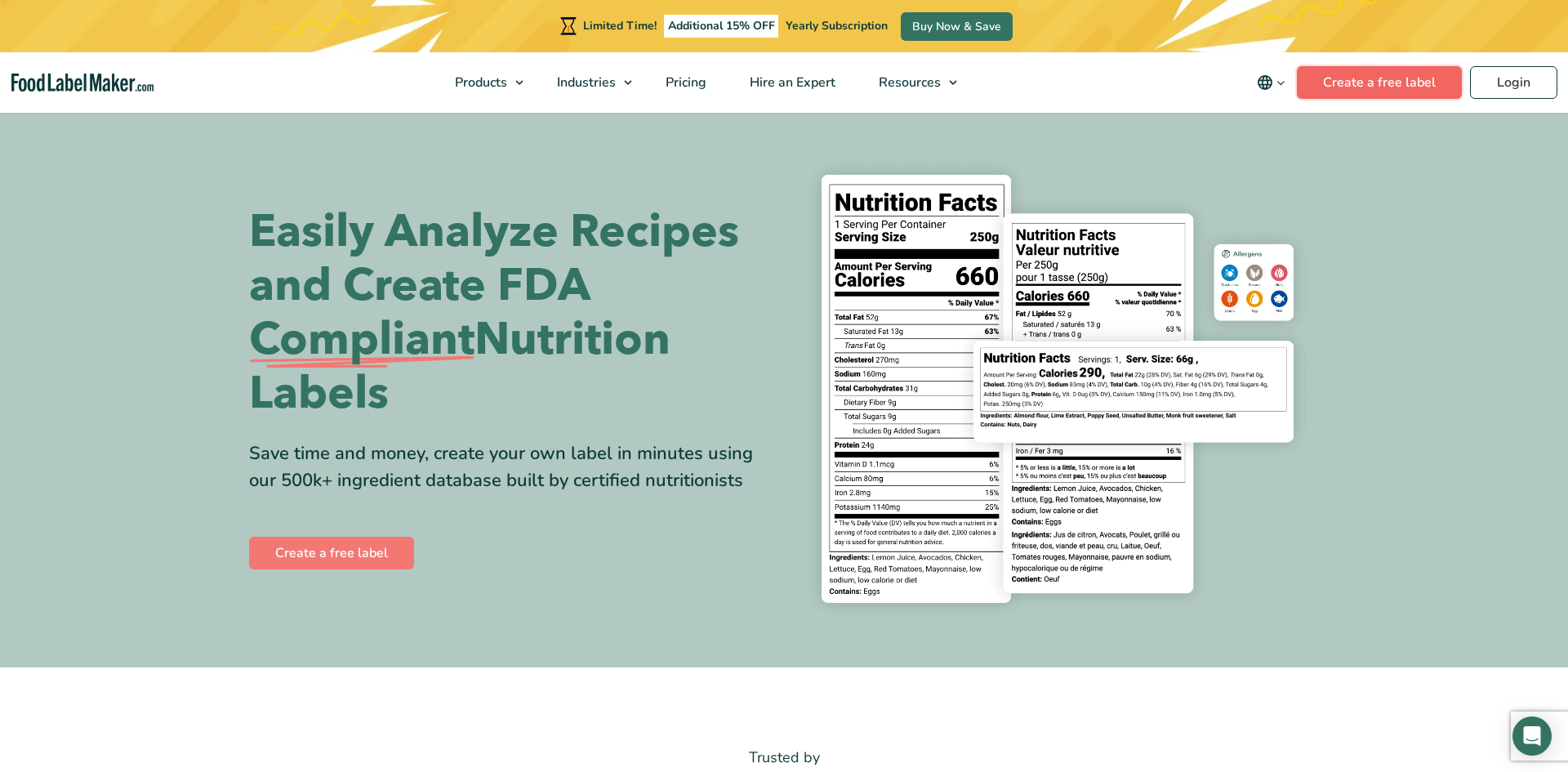
click at [1416, 87] on link "Create a free label" at bounding box center [1379, 82] width 165 height 33
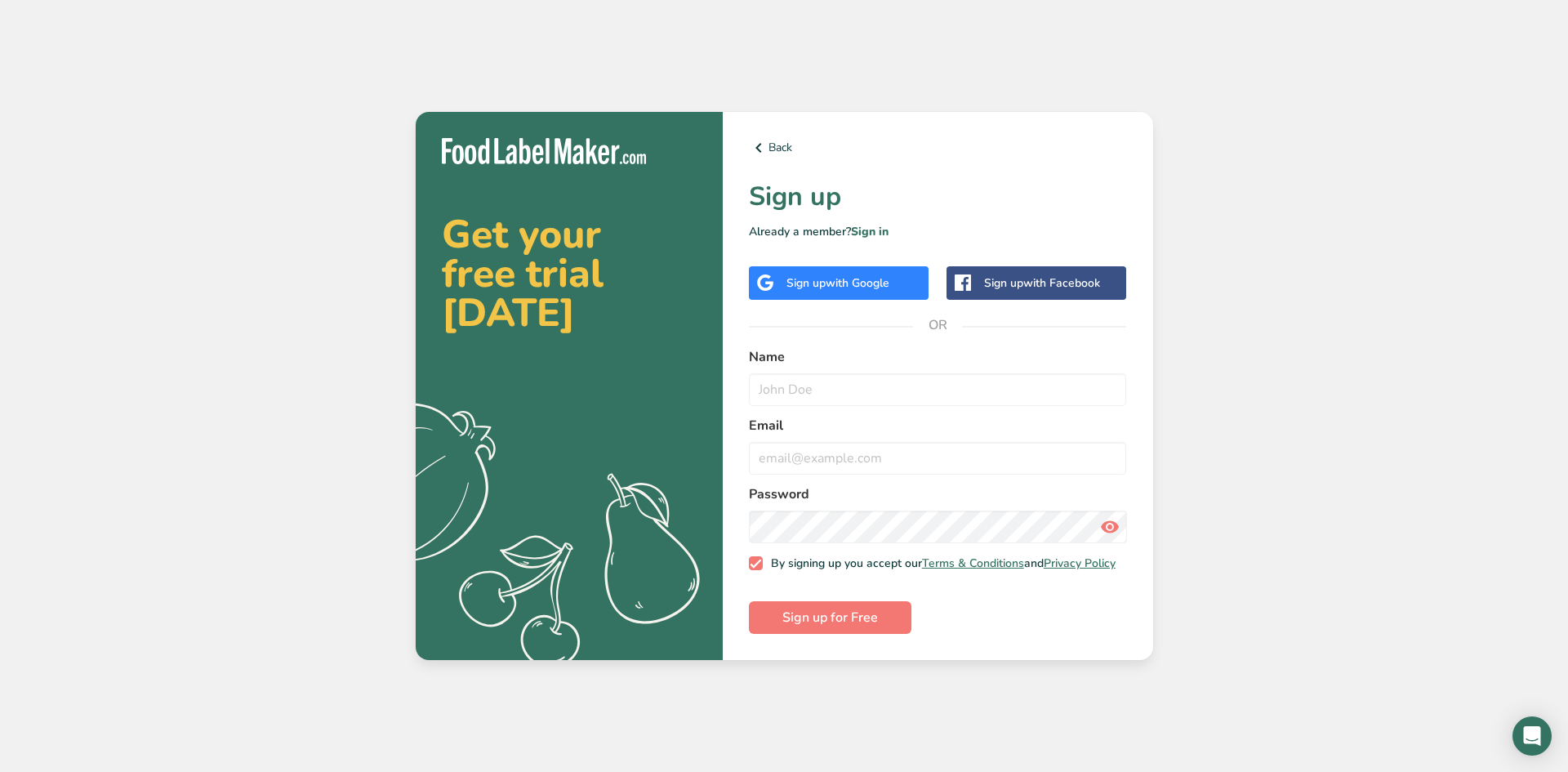
click at [851, 284] on span "with Google" at bounding box center [857, 283] width 64 height 16
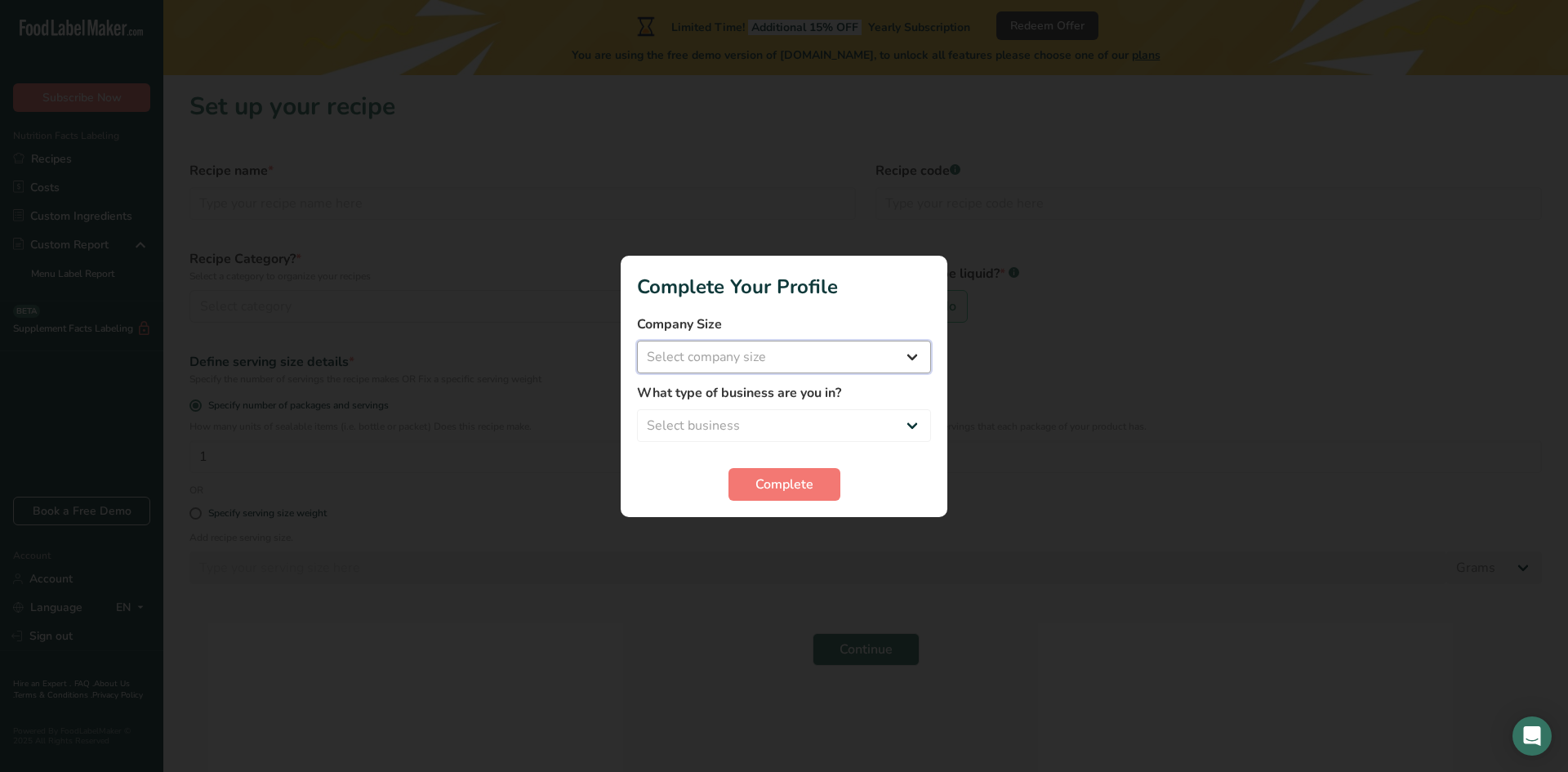
click at [777, 361] on select "Select company size Fewer than 10 Employees 10 to 50 Employees 51 to 500 Employ…" at bounding box center [784, 357] width 294 height 33
select select "1"
click at [637, 341] on select "Select company size Fewer than 10 Employees 10 to 50 Employees 51 to 500 Employ…" at bounding box center [784, 357] width 294 height 33
click at [911, 423] on select "Select business Packaged Food Manufacturer Restaurant & Cafe Bakery Meal Plans …" at bounding box center [784, 425] width 294 height 33
select select "1"
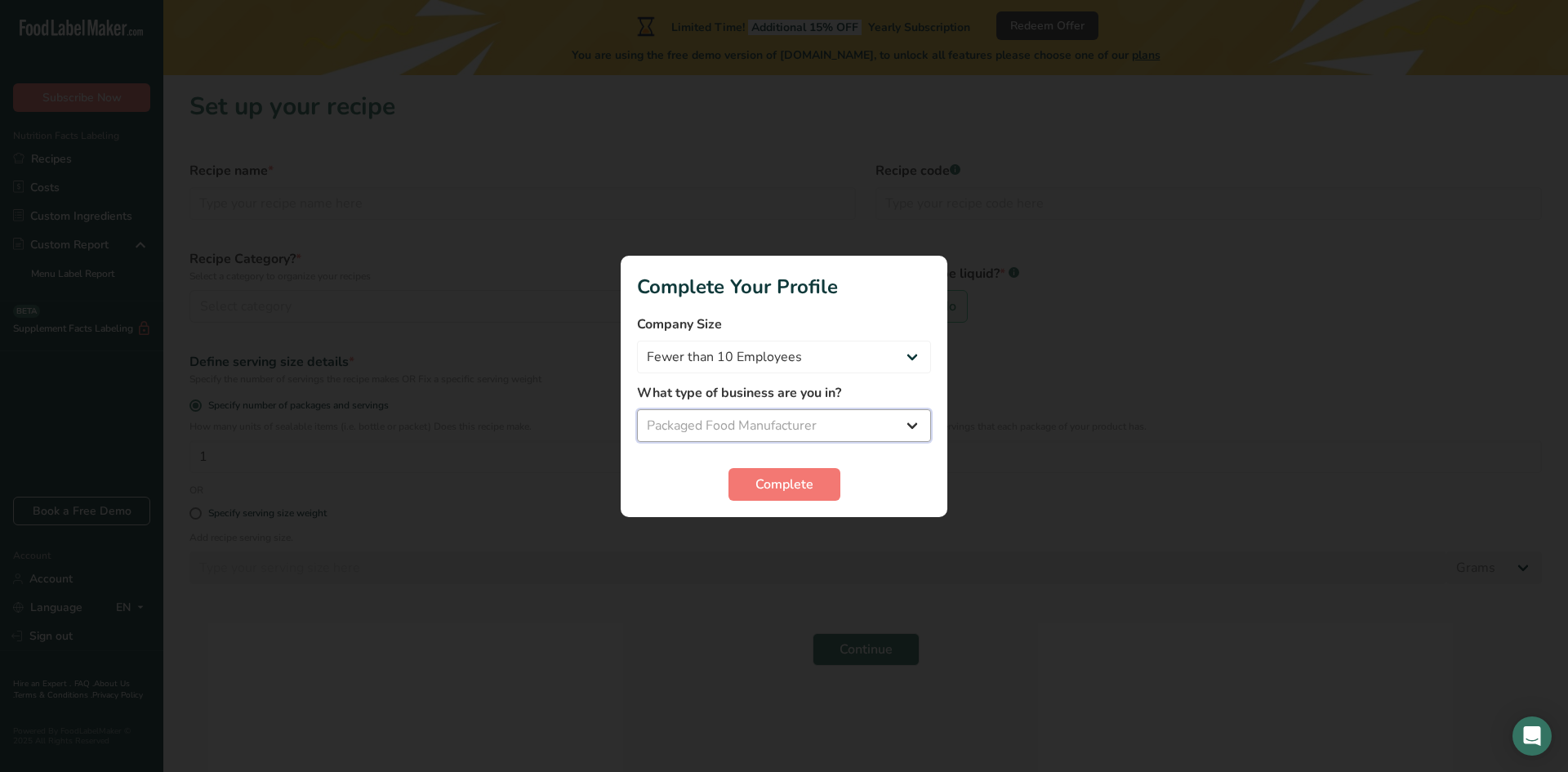
click at [637, 409] on select "Select business Packaged Food Manufacturer Restaurant & Cafe Bakery Meal Plans …" at bounding box center [784, 425] width 294 height 33
click at [913, 420] on select "Packaged Food Manufacturer Restaurant & Cafe Bakery Meal Plans & Catering Compa…" at bounding box center [784, 425] width 294 height 33
click at [1024, 372] on div at bounding box center [784, 386] width 1568 height 772
click at [802, 482] on span "Complete" at bounding box center [784, 484] width 58 height 20
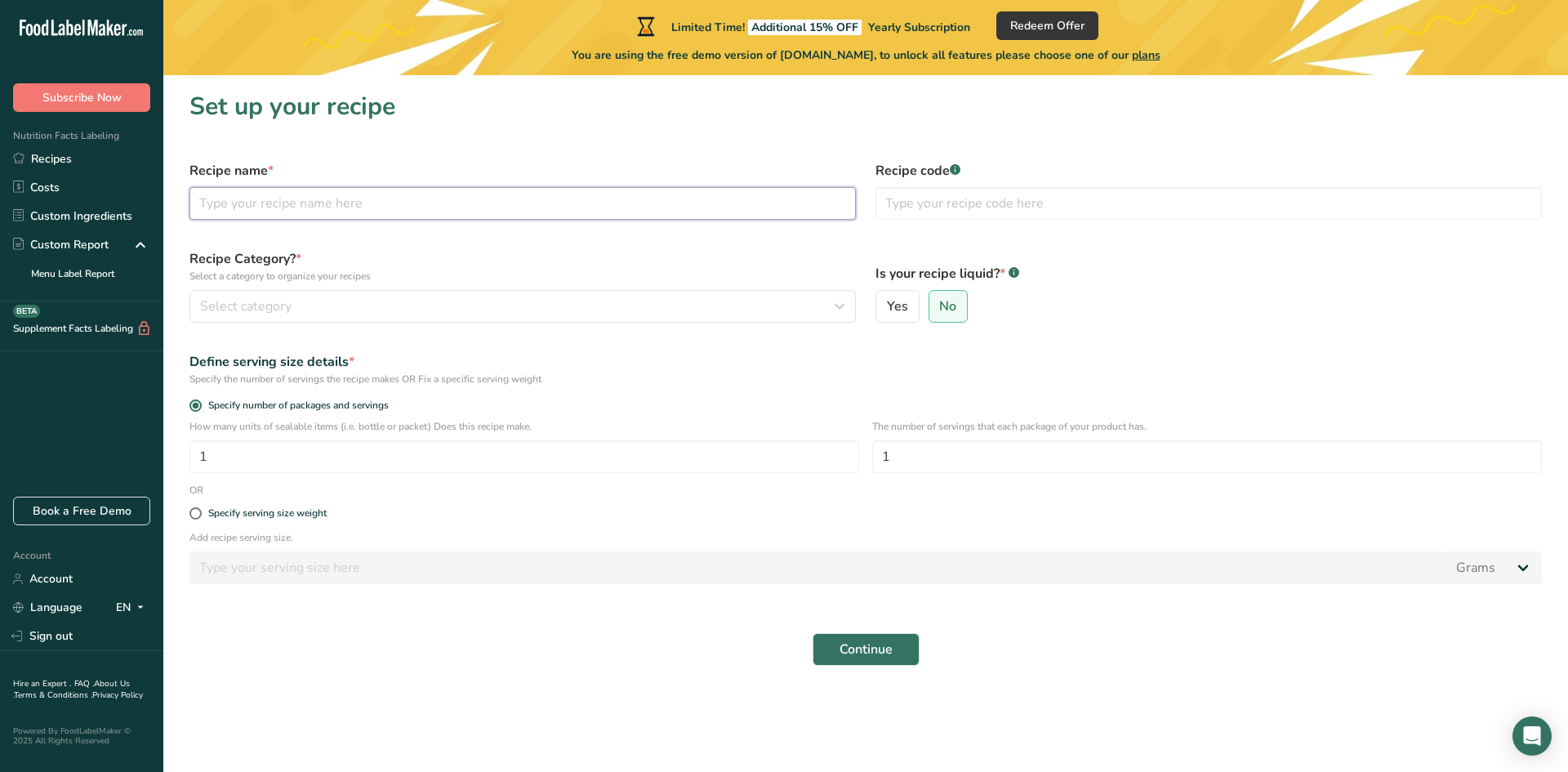
click at [403, 209] on input "text" at bounding box center [523, 203] width 666 height 33
type input "Broccoli Microgreens"
click at [1018, 202] on input "text" at bounding box center [1209, 203] width 666 height 33
type input "0012025"
click at [951, 318] on label "No" at bounding box center [948, 306] width 40 height 33
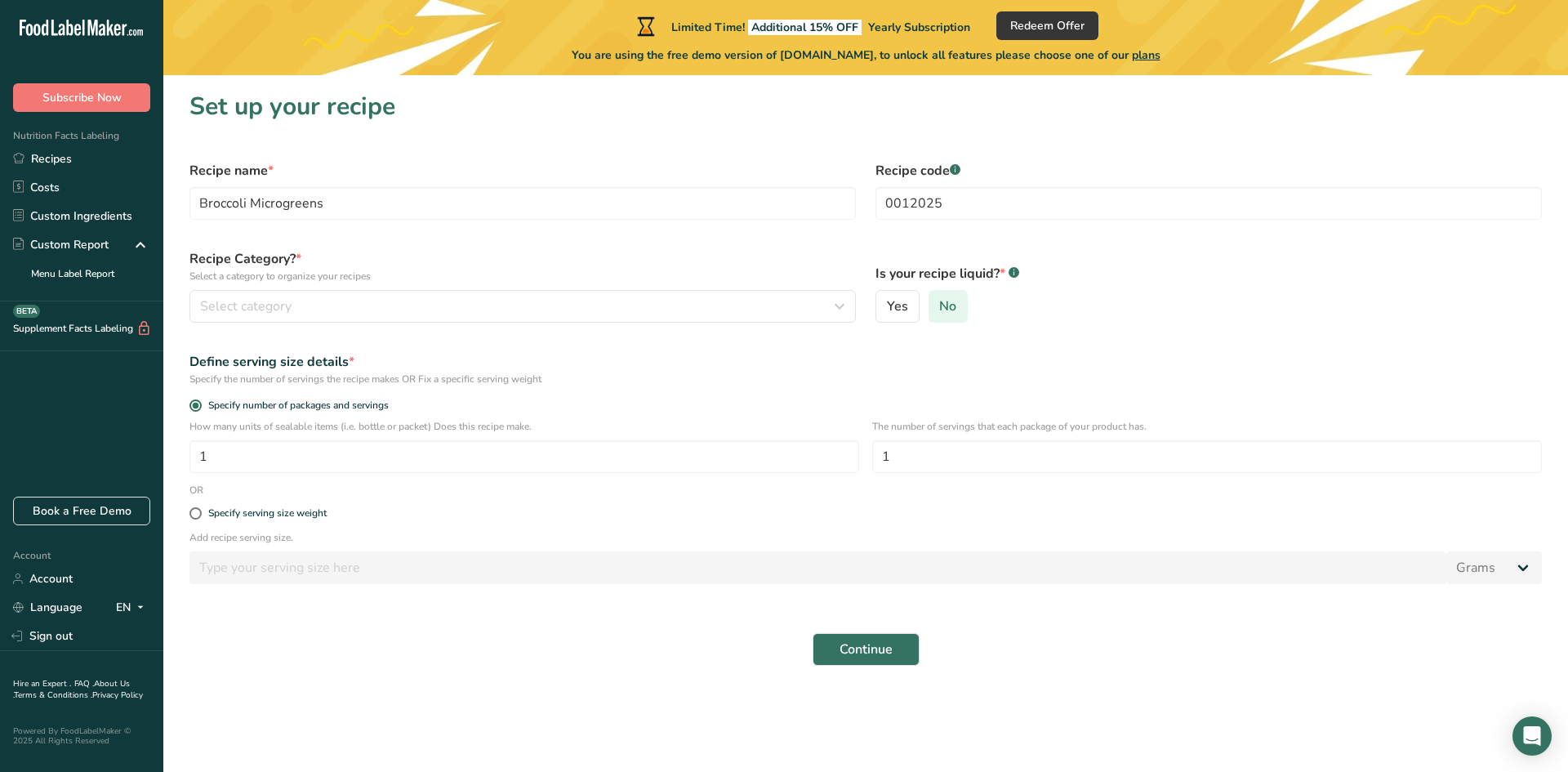
click at [940, 312] on input "No" at bounding box center [934, 306] width 10 height 10
click at [951, 318] on label "No" at bounding box center [948, 306] width 40 height 33
click at [940, 312] on input "No" at bounding box center [934, 306] width 10 height 10
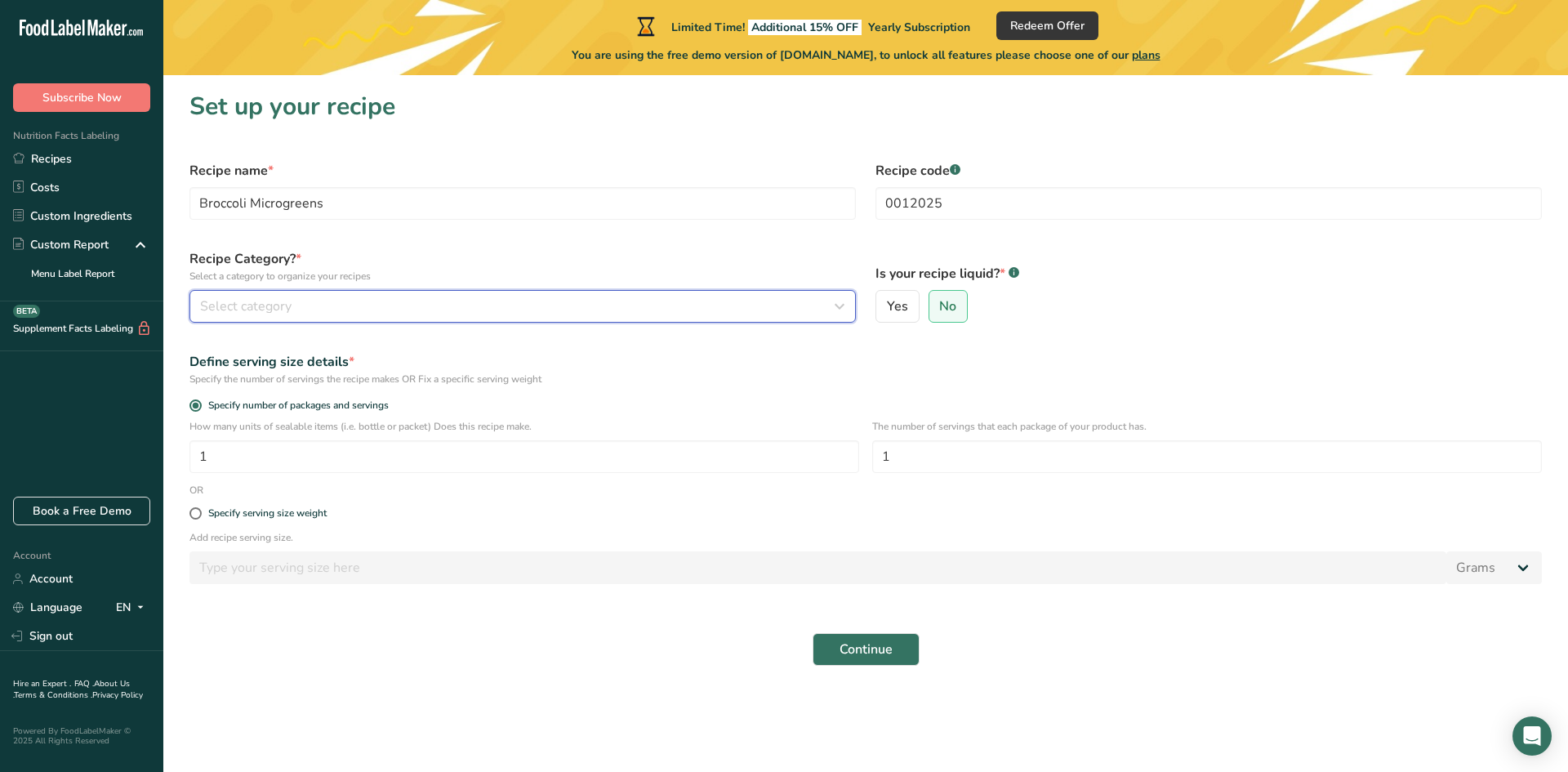
click at [835, 304] on icon "button" at bounding box center [839, 306] width 20 height 29
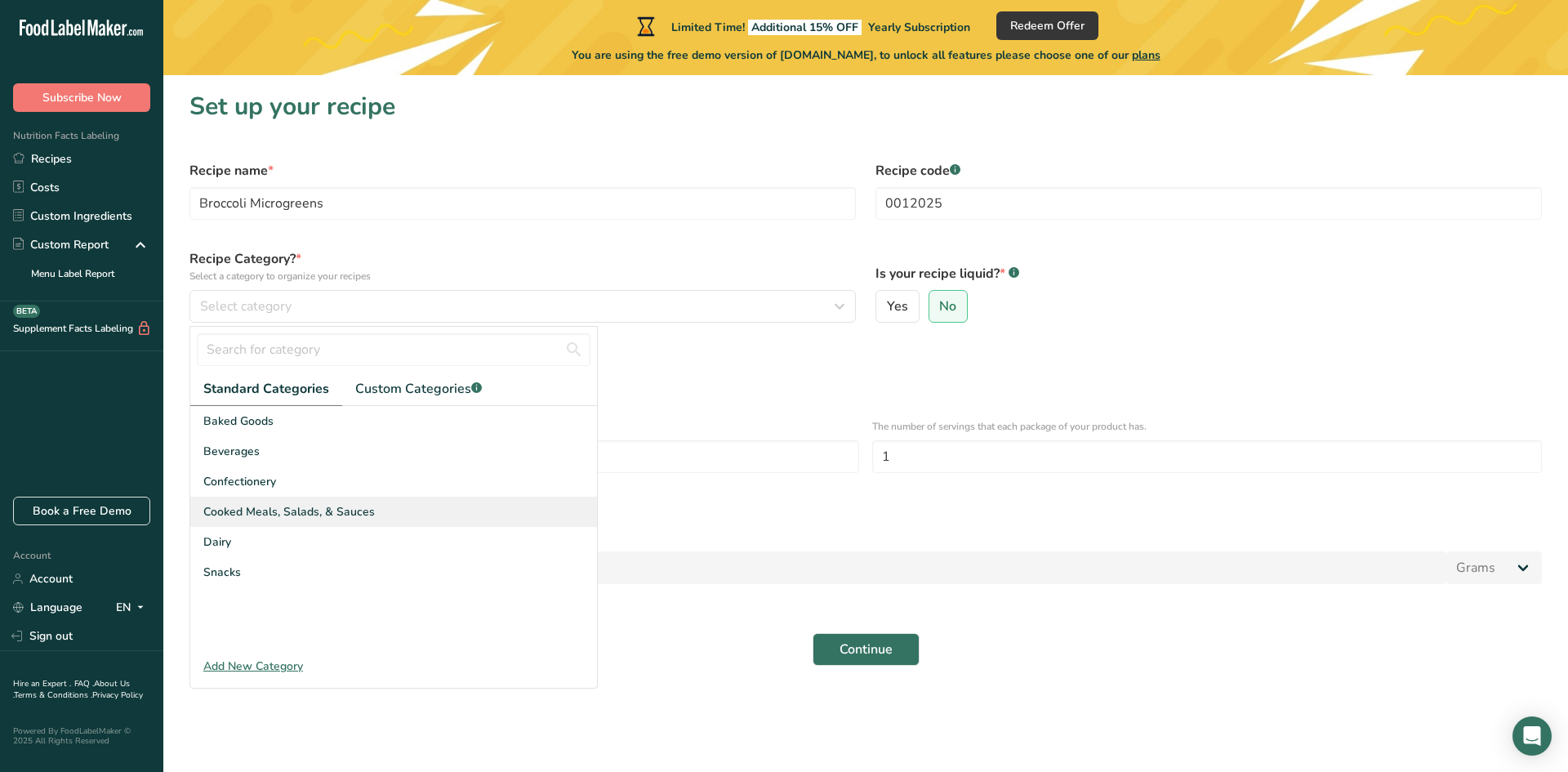
click at [331, 514] on span "Cooked Meals, Salads, & Sauces" at bounding box center [288, 512] width 171 height 17
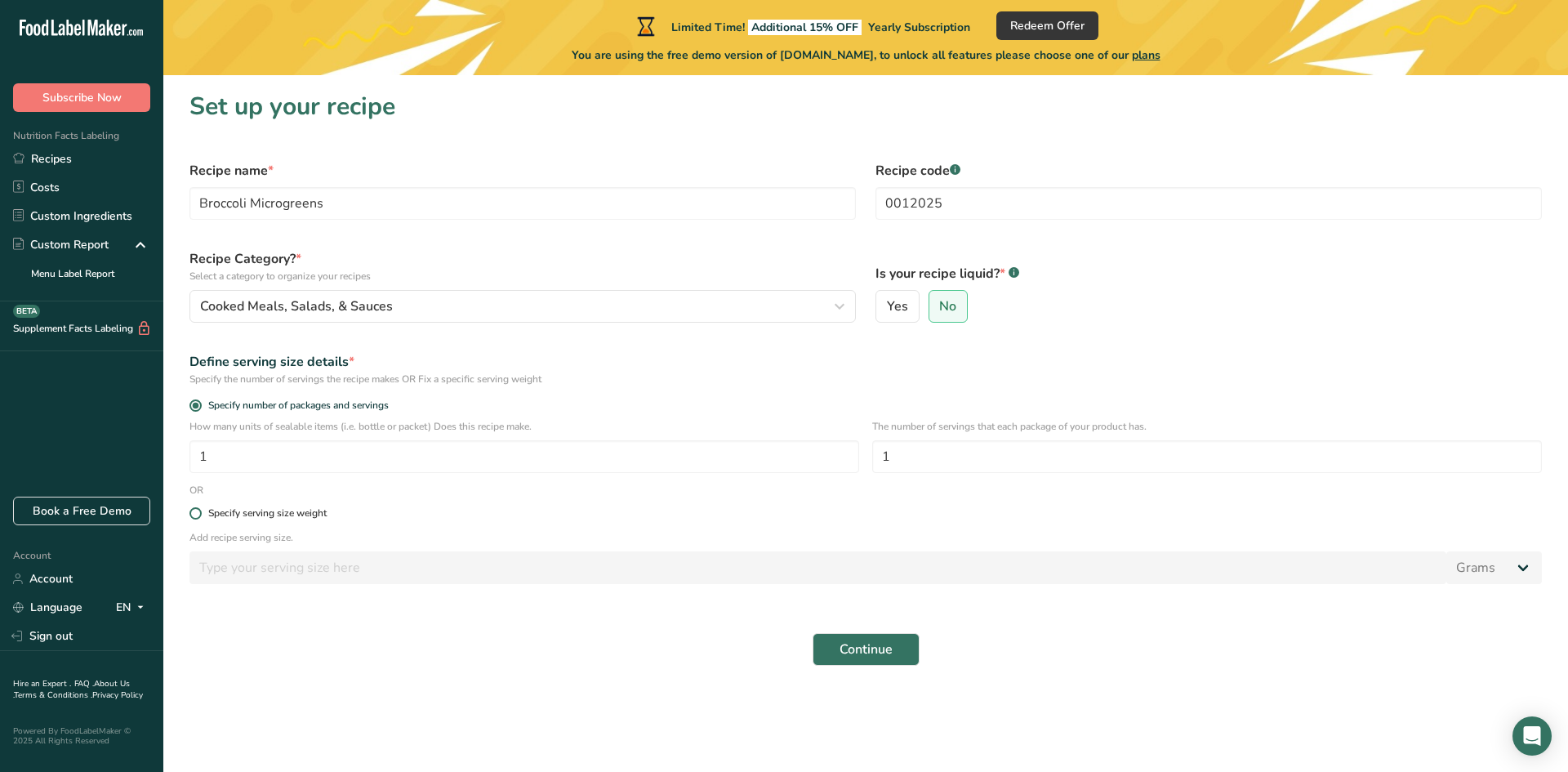
click at [196, 515] on span at bounding box center [196, 513] width 12 height 12
click at [196, 515] on input "Specify serving size weight" at bounding box center [195, 513] width 10 height 10
radio input "true"
radio input "false"
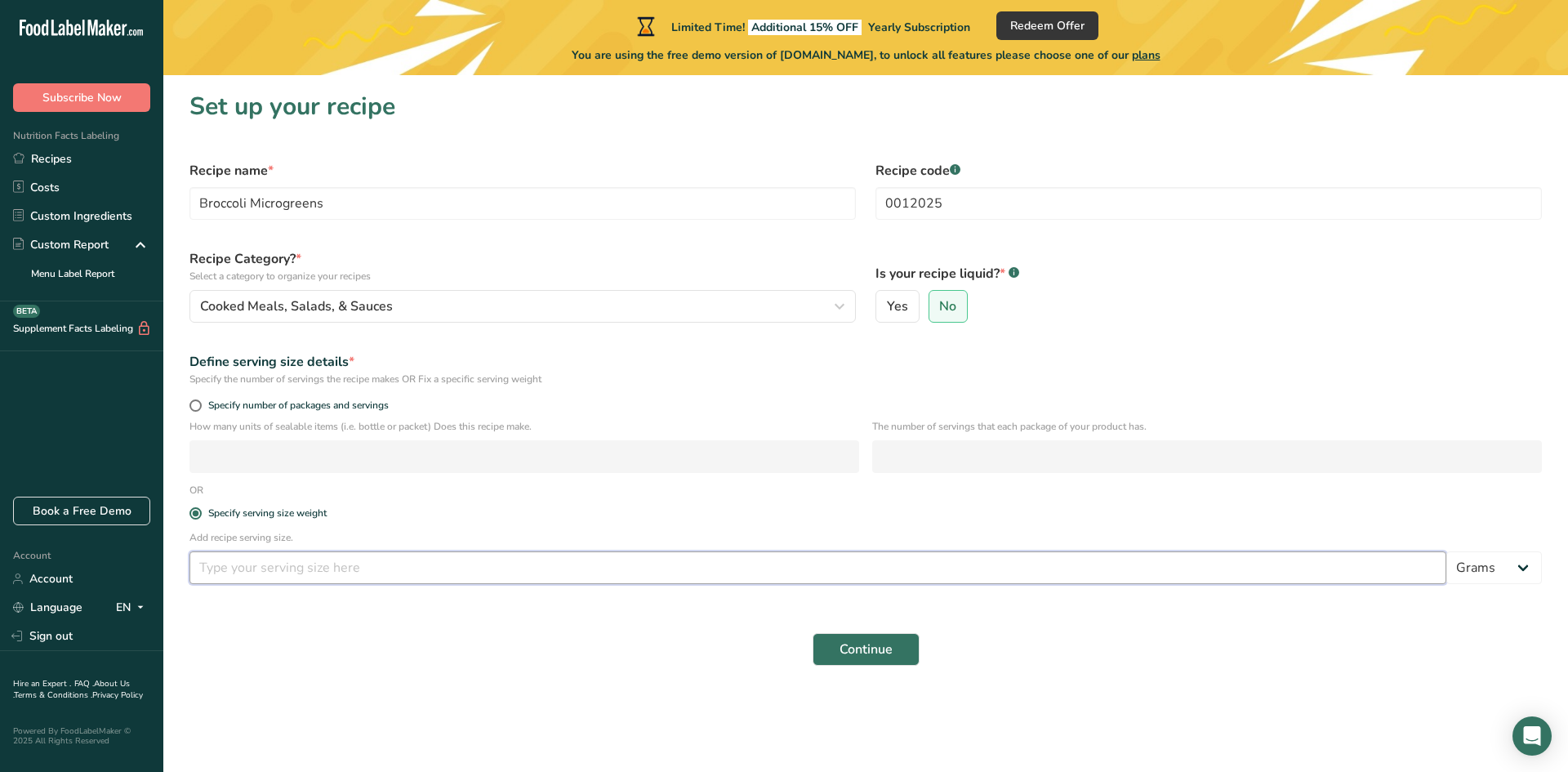
click at [261, 572] on input "number" at bounding box center [818, 567] width 1256 height 33
type input "100"
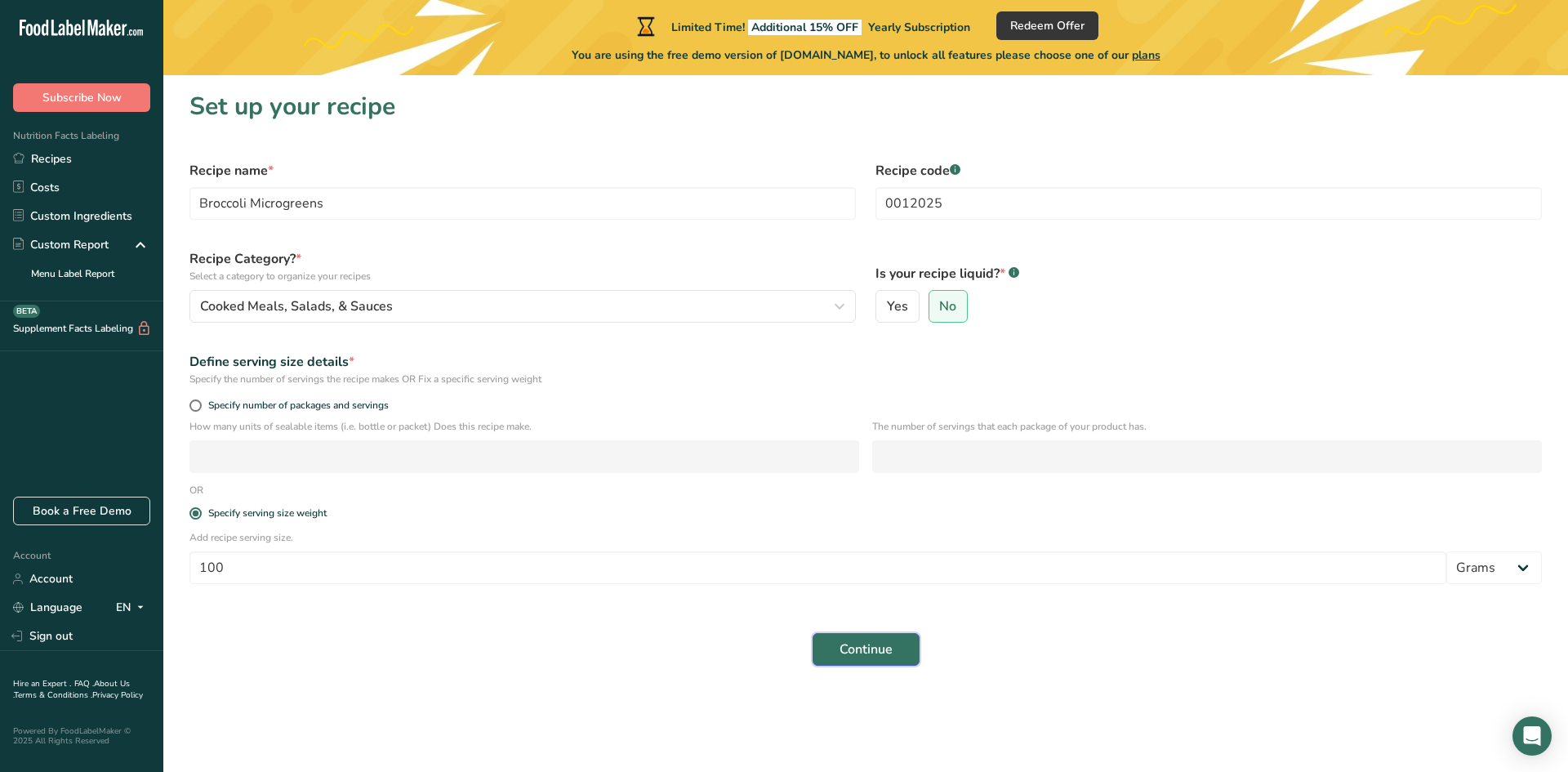
click at [859, 648] on span "Continue" at bounding box center [865, 648] width 53 height 20
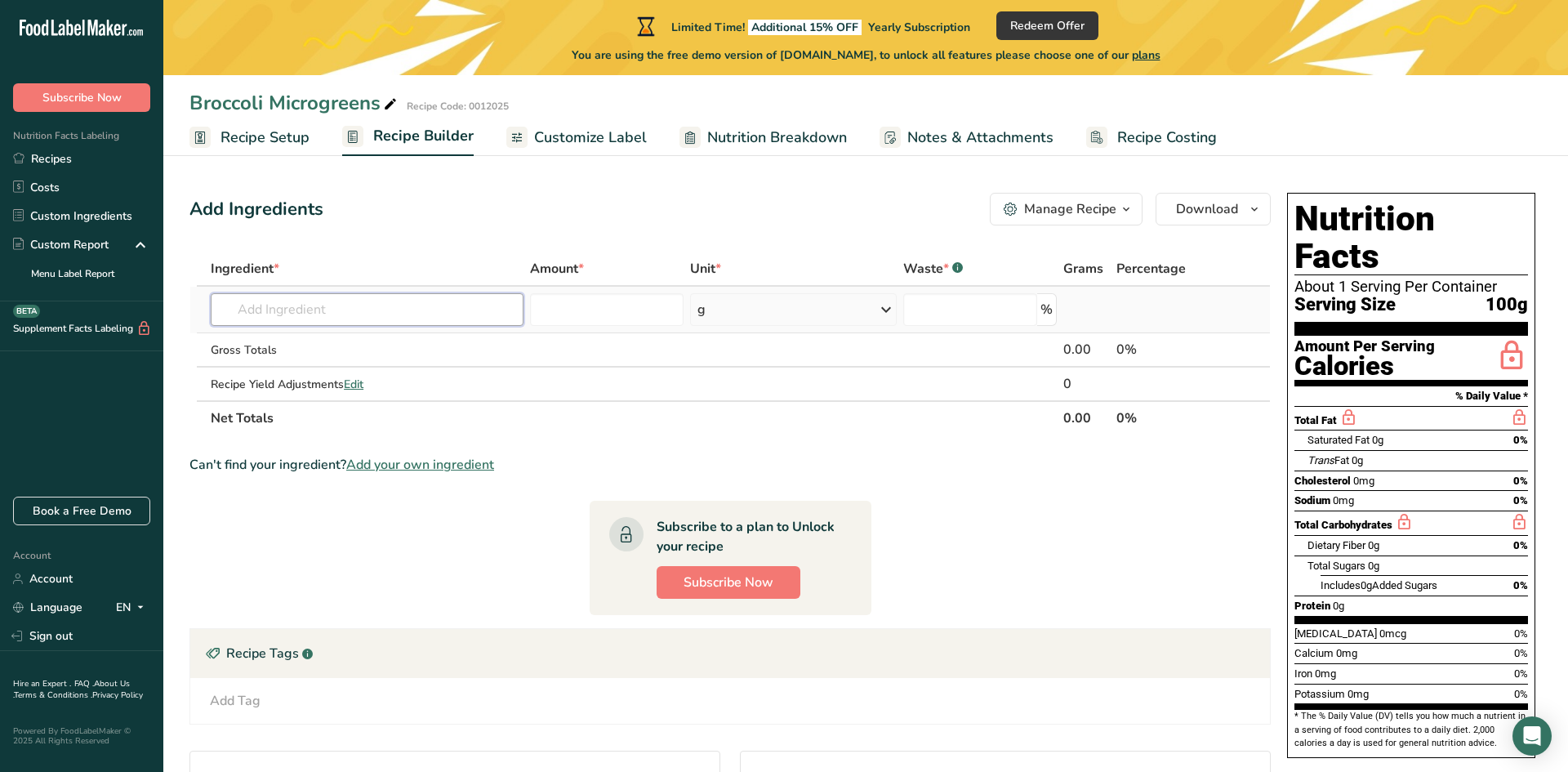
click at [222, 301] on input "text" at bounding box center [367, 309] width 312 height 33
click at [311, 312] on input "broccoli microgreens" at bounding box center [367, 309] width 312 height 33
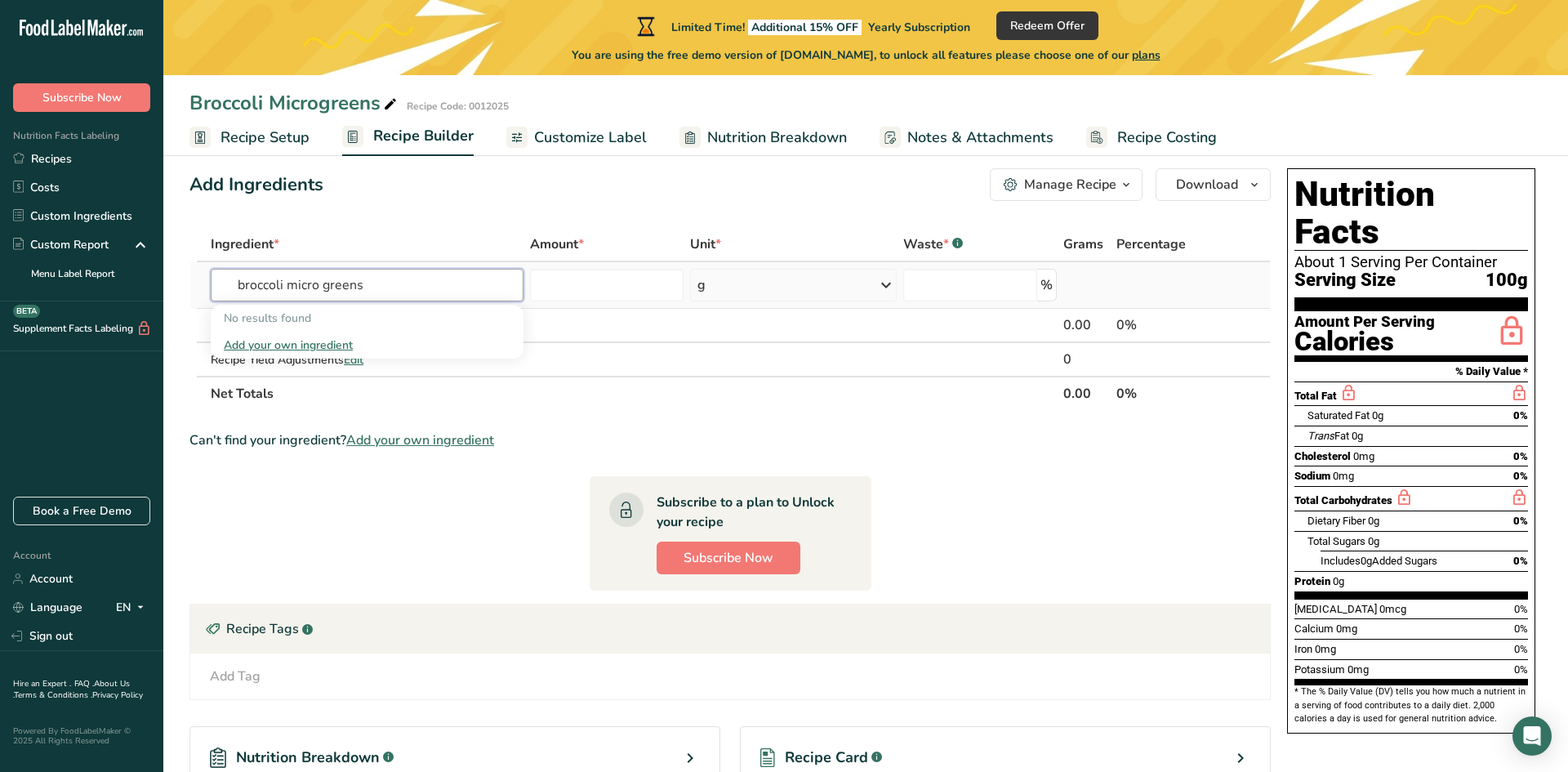
scroll to position [25, 0]
click at [320, 285] on input "broccoli micro greens" at bounding box center [367, 284] width 312 height 33
click at [290, 289] on input "broccoli greens" at bounding box center [367, 284] width 312 height 33
click at [331, 284] on input "broccoli greens" at bounding box center [367, 284] width 312 height 33
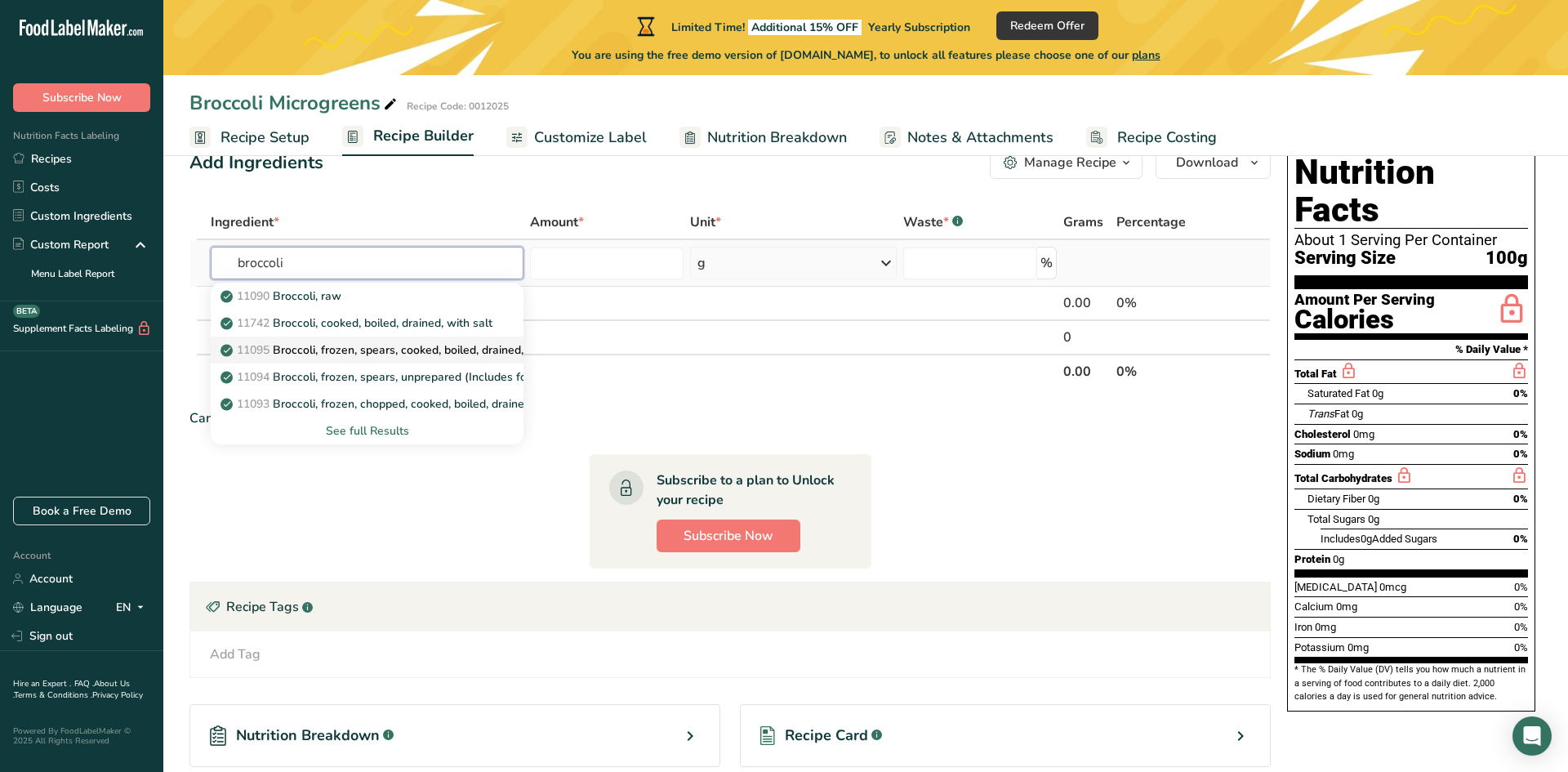
scroll to position [51, 0]
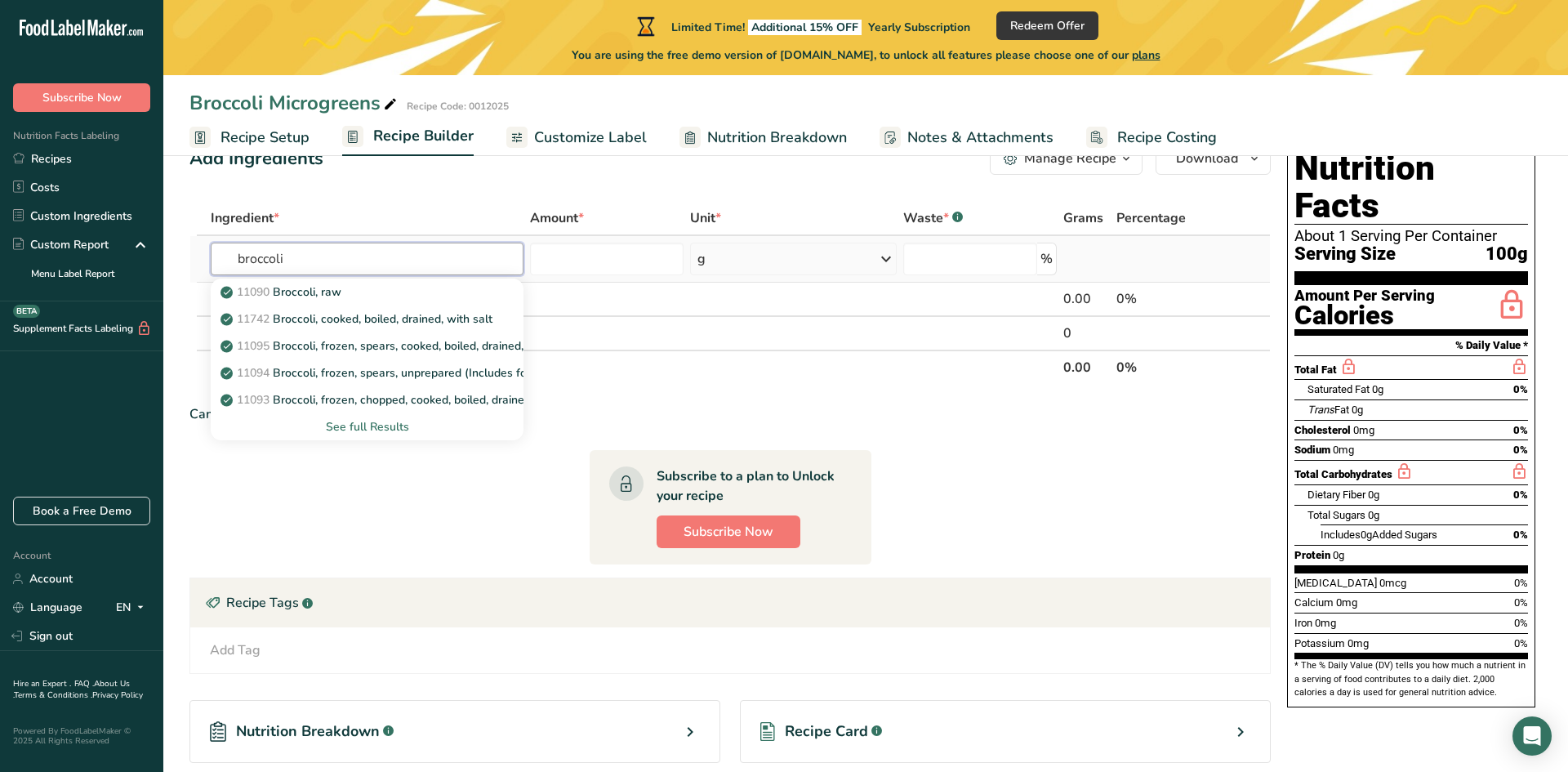
type input "broccoli"
click at [370, 430] on div "See full Results" at bounding box center [367, 427] width 286 height 17
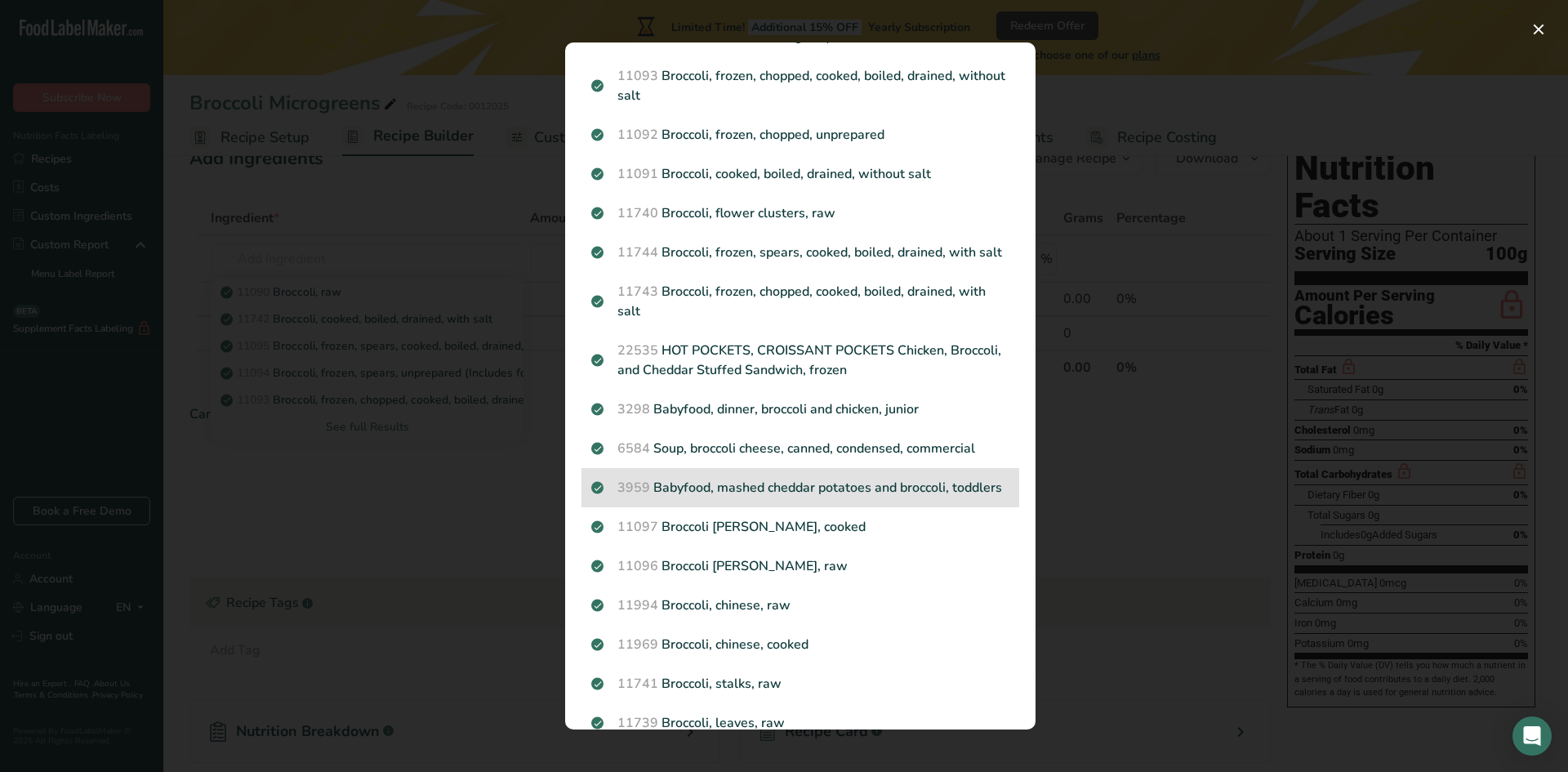
scroll to position [260, 0]
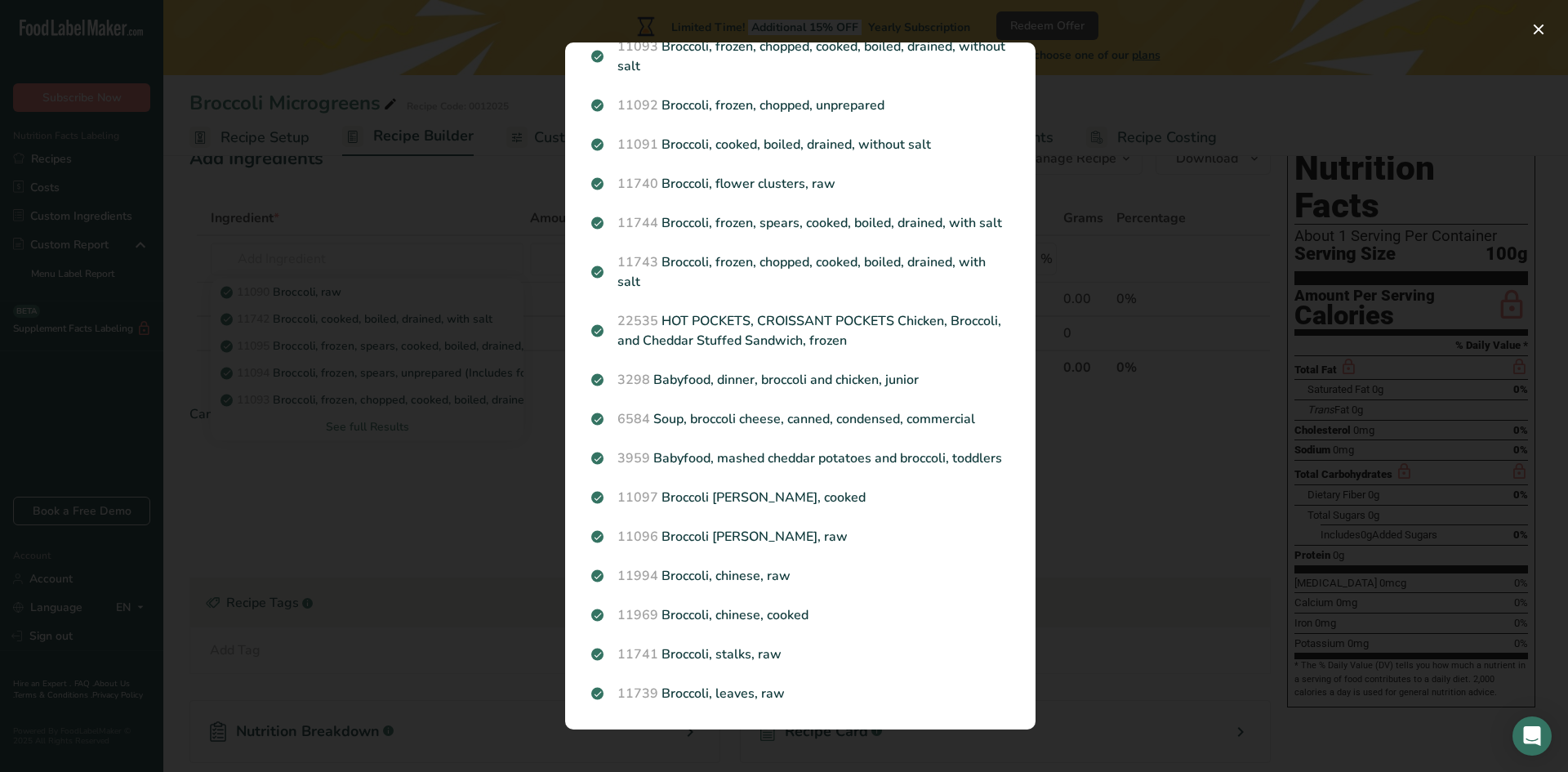
click at [1077, 538] on div "Search results modal" at bounding box center [784, 386] width 1568 height 772
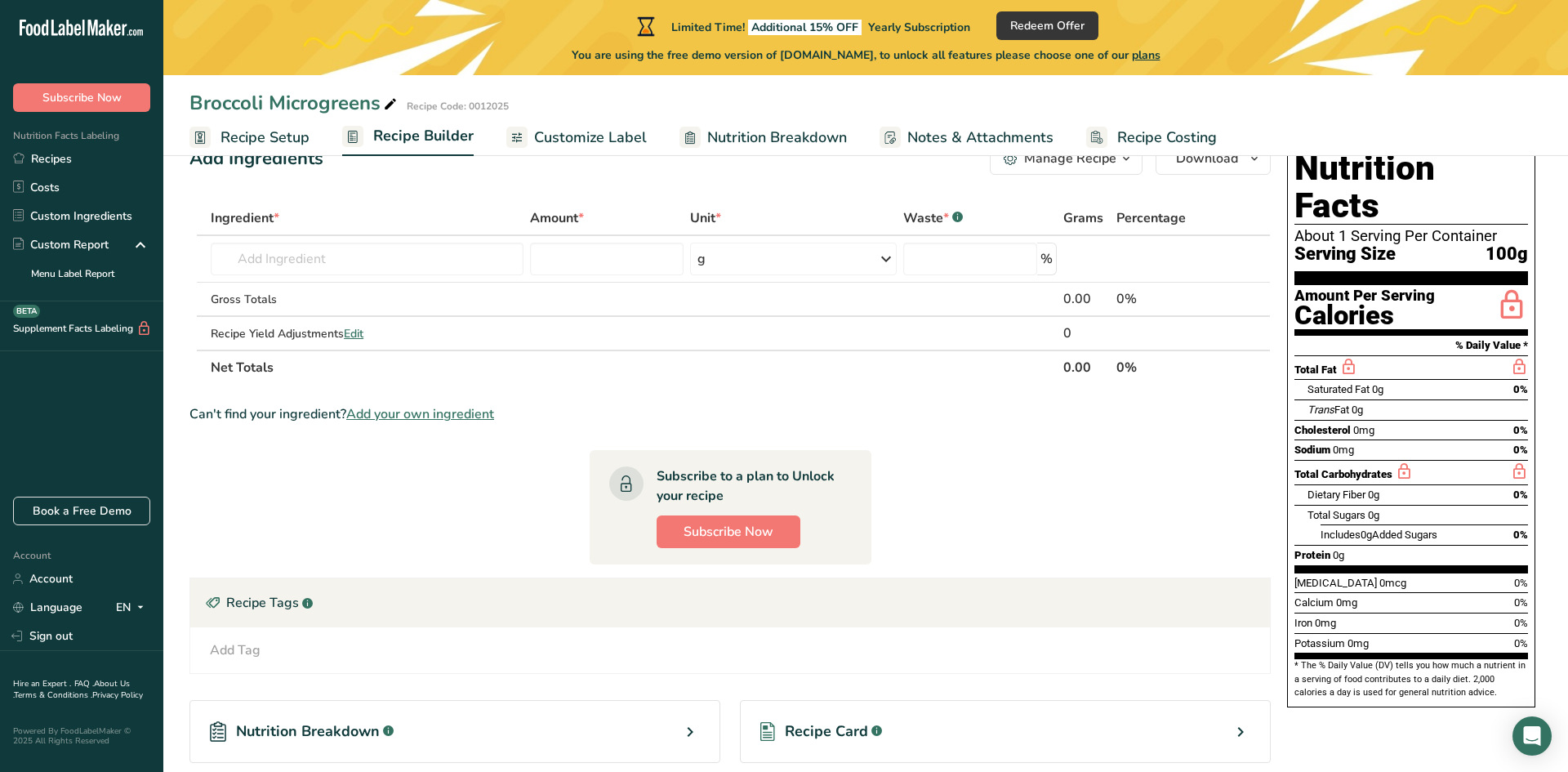
click at [415, 414] on span "Add your own ingredient" at bounding box center [420, 414] width 148 height 20
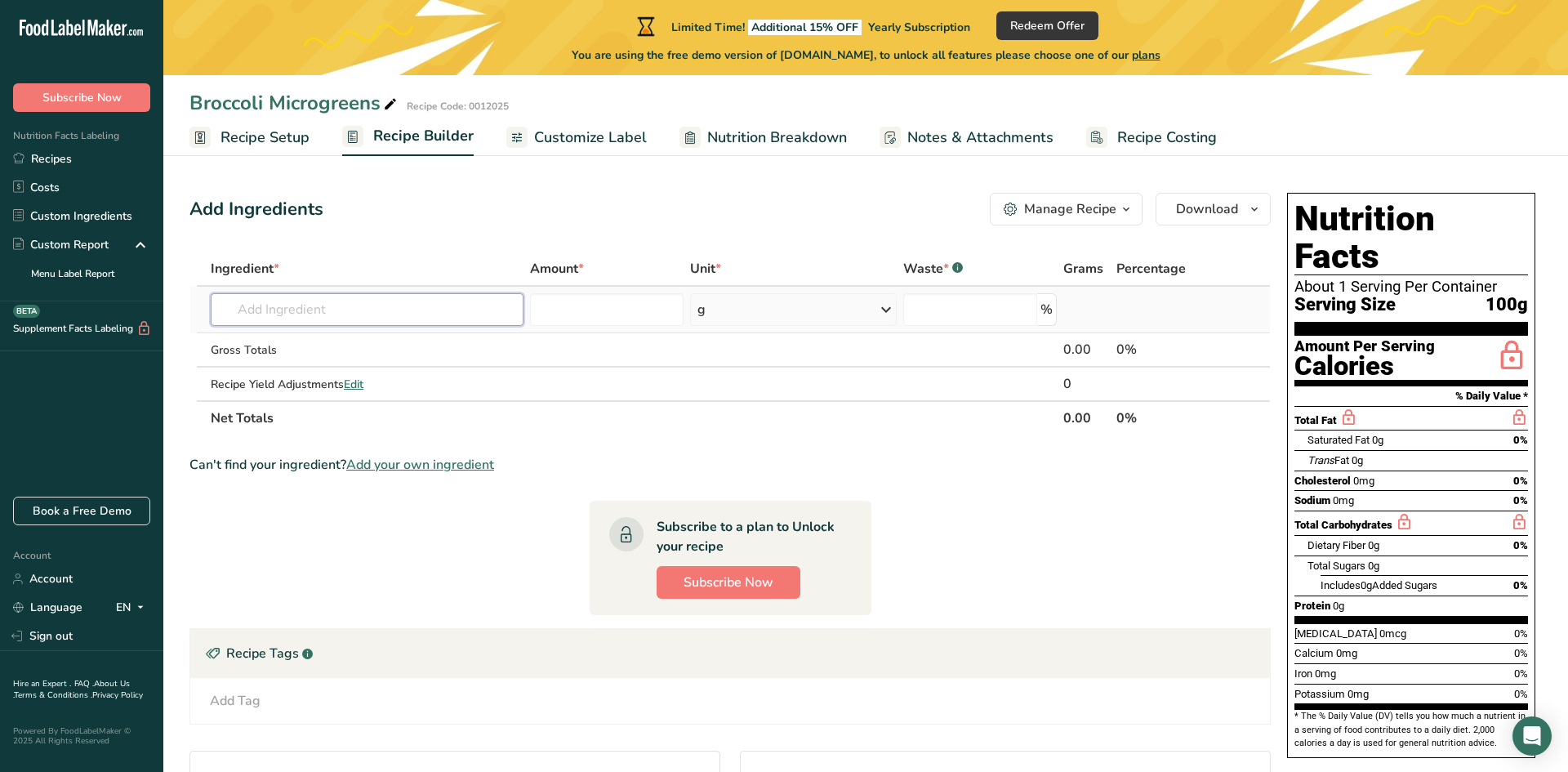
click at [299, 308] on input "text" at bounding box center [367, 309] width 312 height 33
click at [271, 314] on input "microgreen" at bounding box center [367, 309] width 312 height 33
type input "micro green"
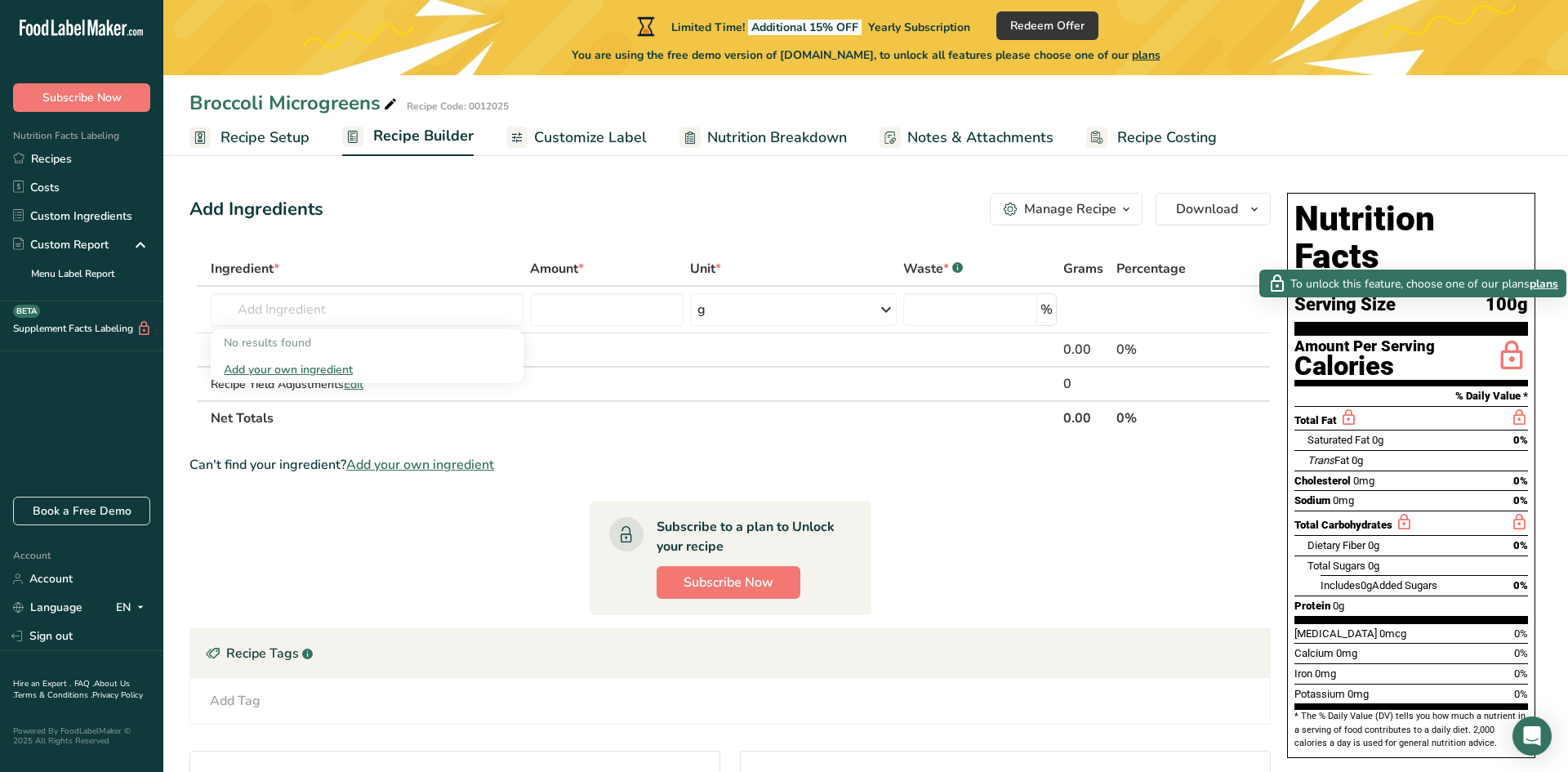
click at [1518, 337] on icon at bounding box center [1511, 356] width 33 height 38
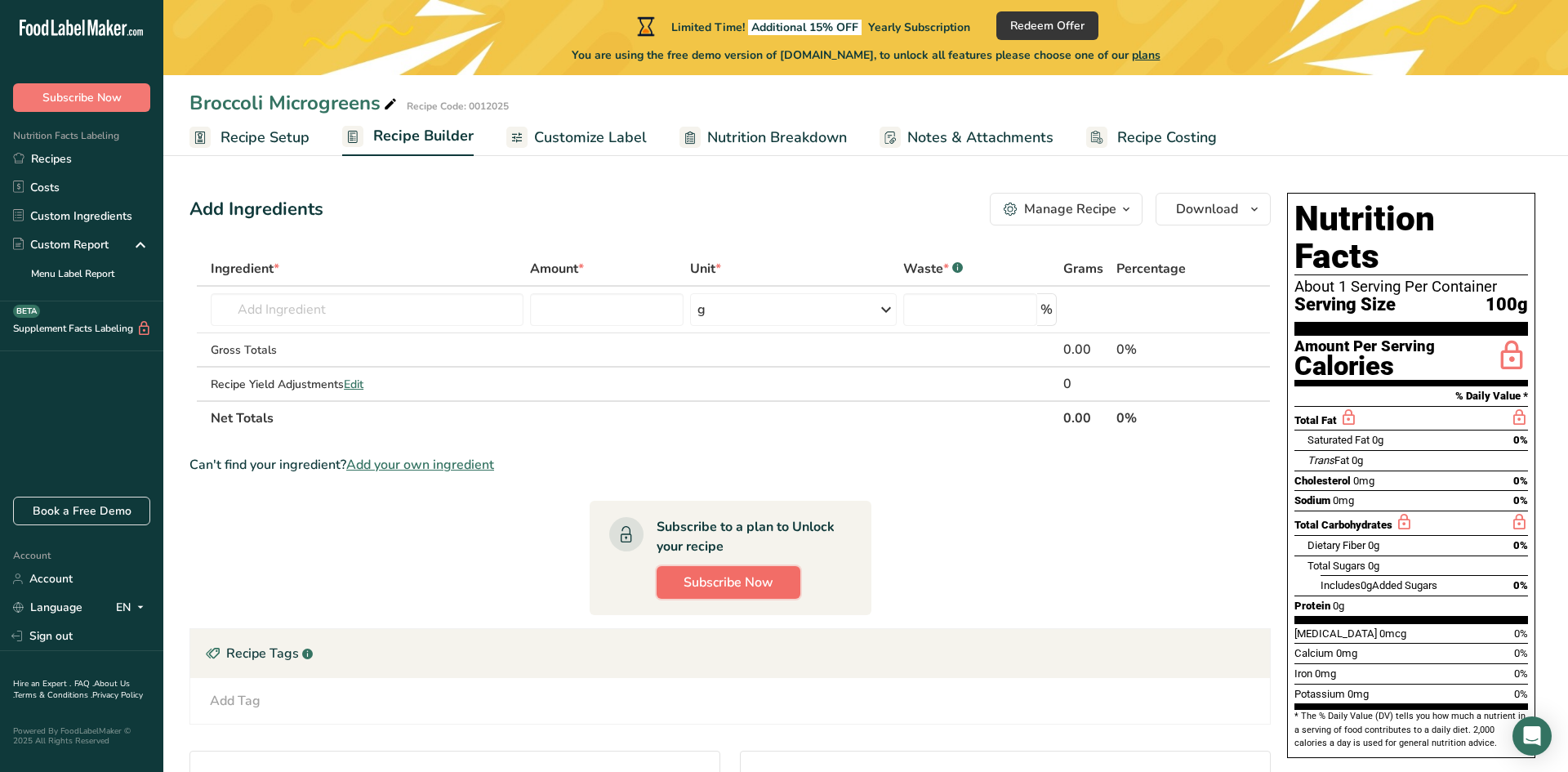
click at [780, 583] on button "Subscribe Now" at bounding box center [729, 582] width 144 height 33
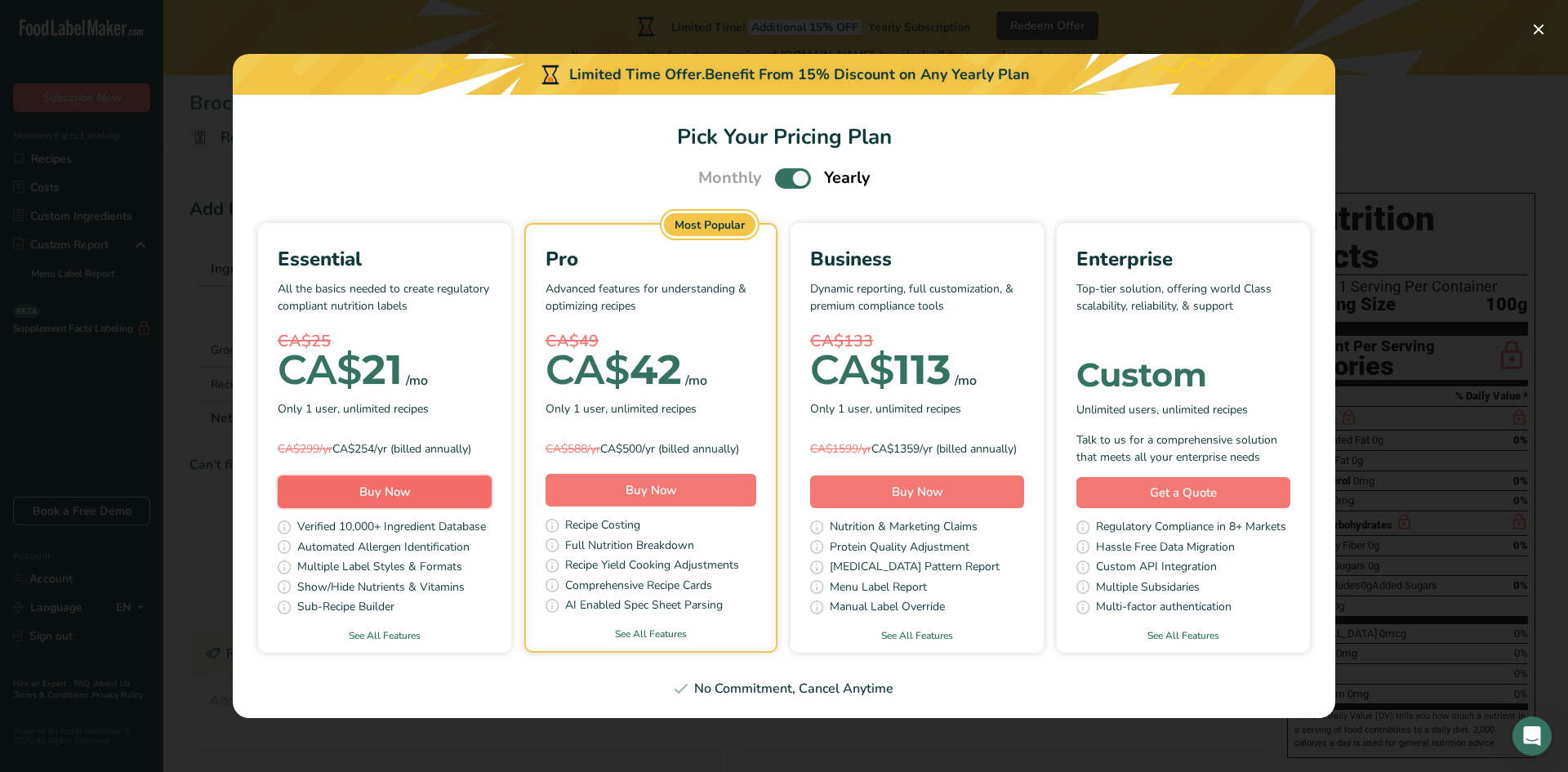
click at [434, 507] on button "Buy Now" at bounding box center [385, 491] width 214 height 33
